Goal: Navigation & Orientation: Find specific page/section

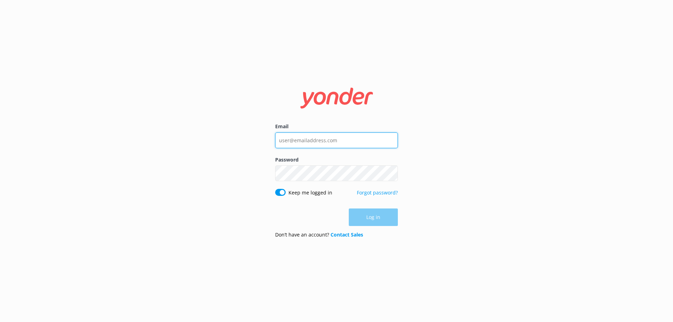
click at [349, 141] on input "Email" at bounding box center [336, 141] width 123 height 16
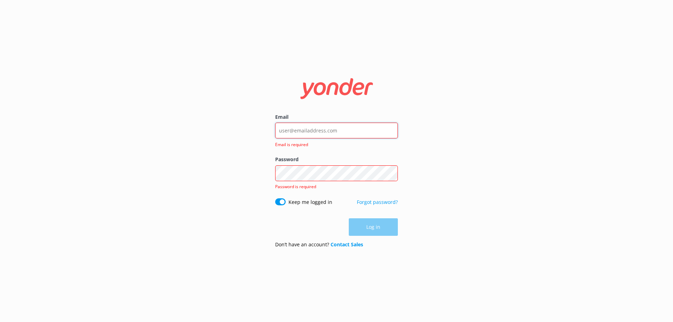
type input "[EMAIL_ADDRESS][DOMAIN_NAME]"
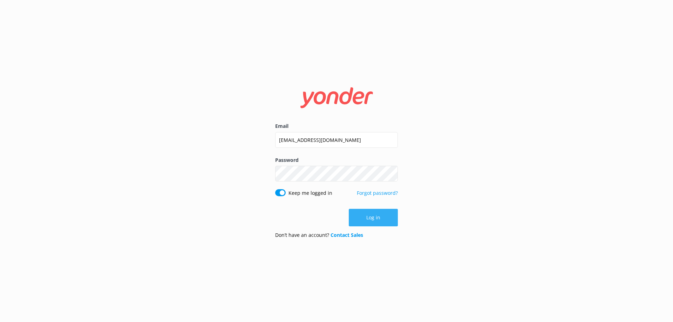
click at [379, 220] on button "Log in" at bounding box center [373, 218] width 49 height 18
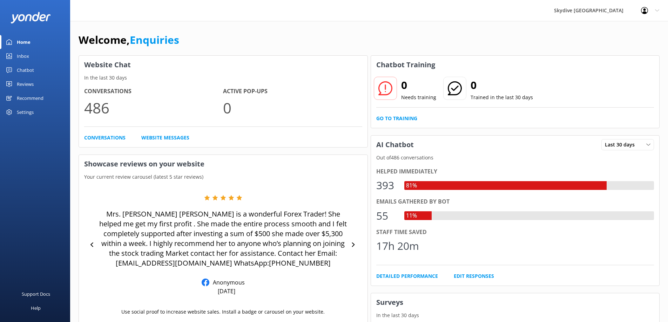
click at [37, 53] on link "Inbox" at bounding box center [35, 56] width 70 height 14
